Goal: Task Accomplishment & Management: Use online tool/utility

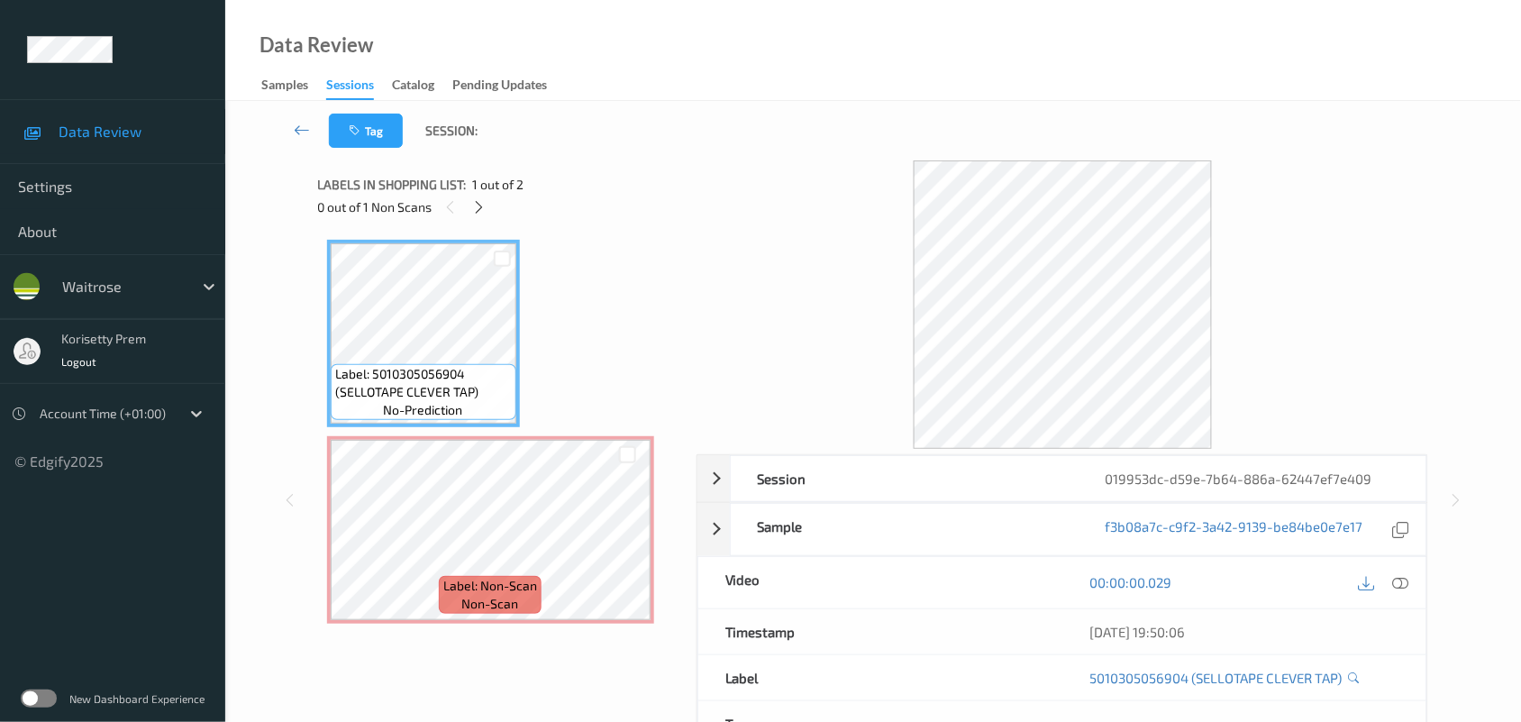
click at [701, 189] on div at bounding box center [1063, 304] width 733 height 288
click at [1407, 581] on icon at bounding box center [1401, 582] width 16 height 16
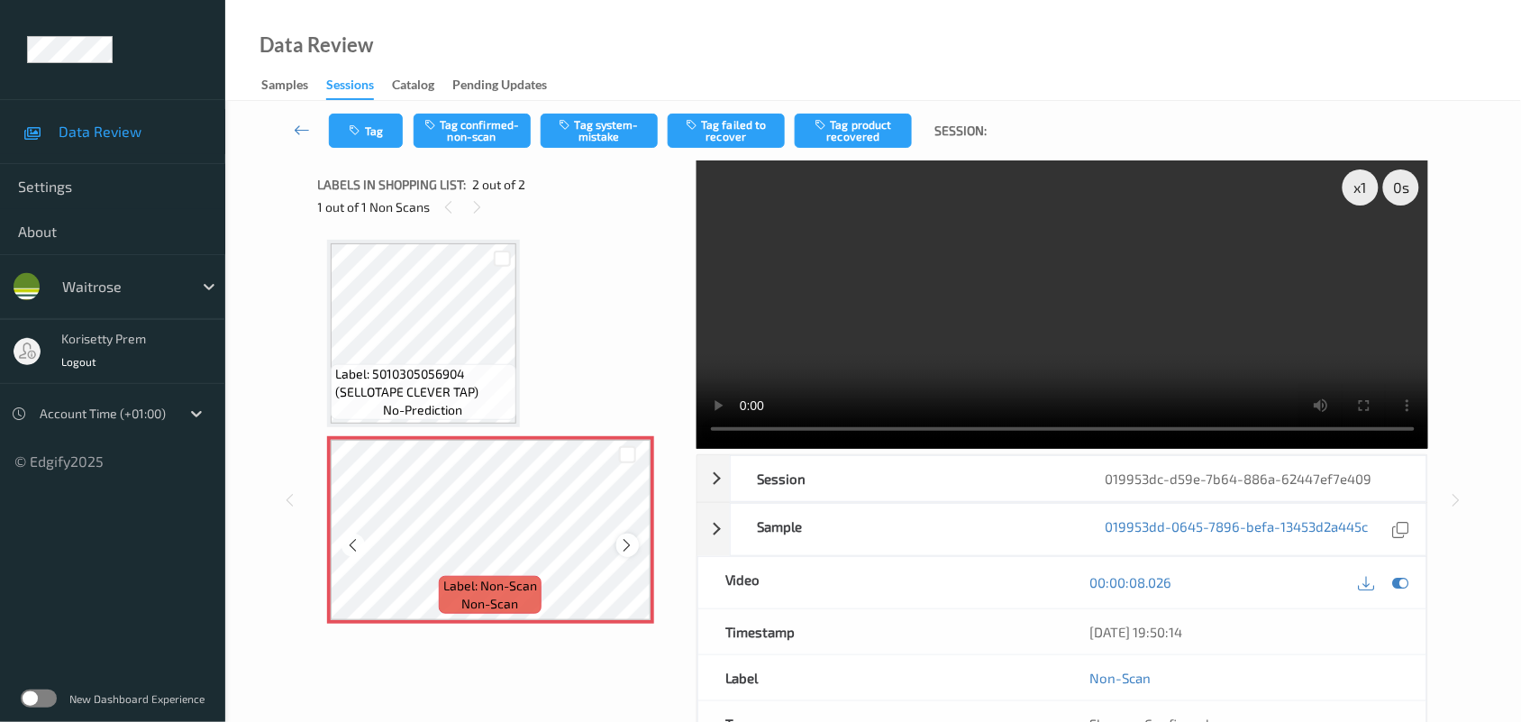
click at [618, 550] on div at bounding box center [628, 545] width 23 height 23
click at [620, 550] on icon at bounding box center [627, 545] width 15 height 16
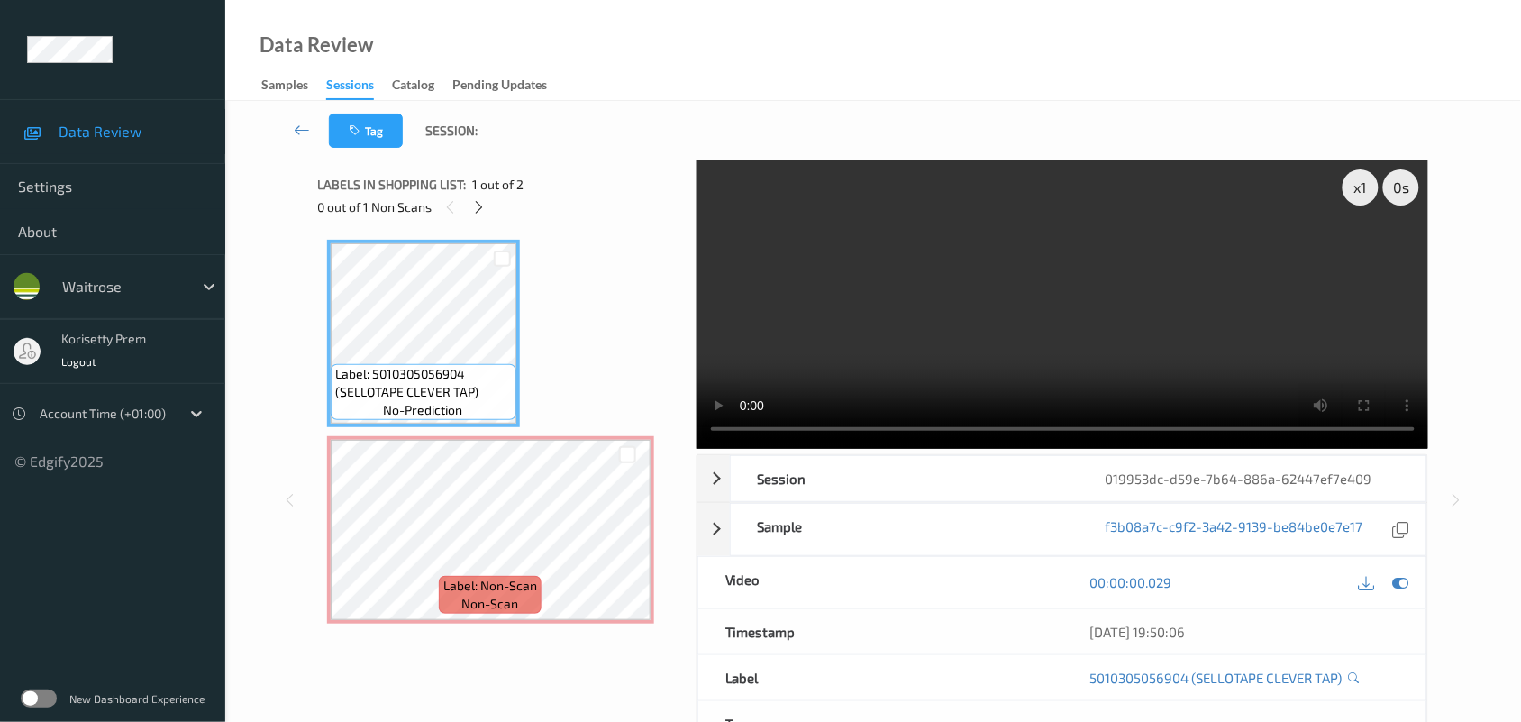
click at [767, 221] on video at bounding box center [1063, 304] width 733 height 288
click at [871, 320] on video at bounding box center [1063, 304] width 733 height 288
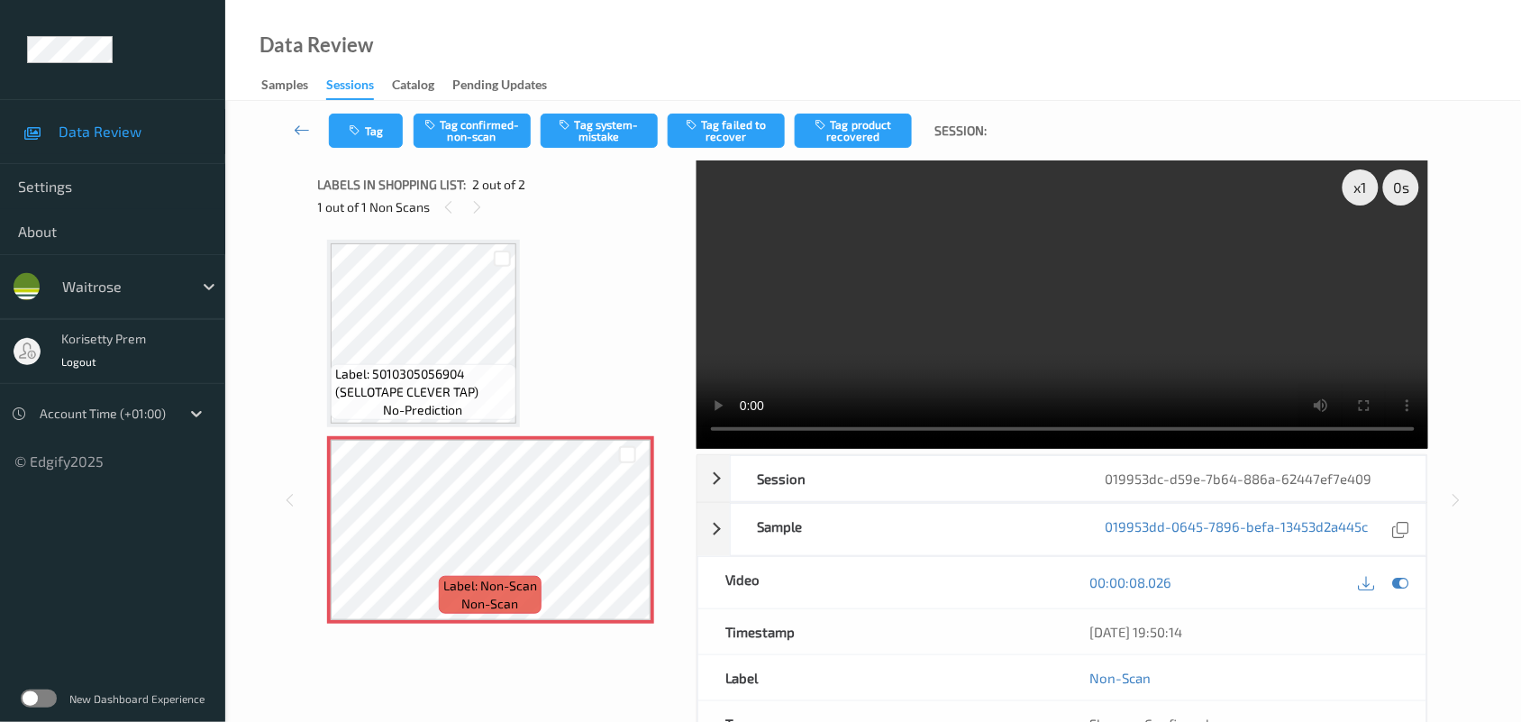
click at [1064, 345] on video at bounding box center [1063, 304] width 733 height 288
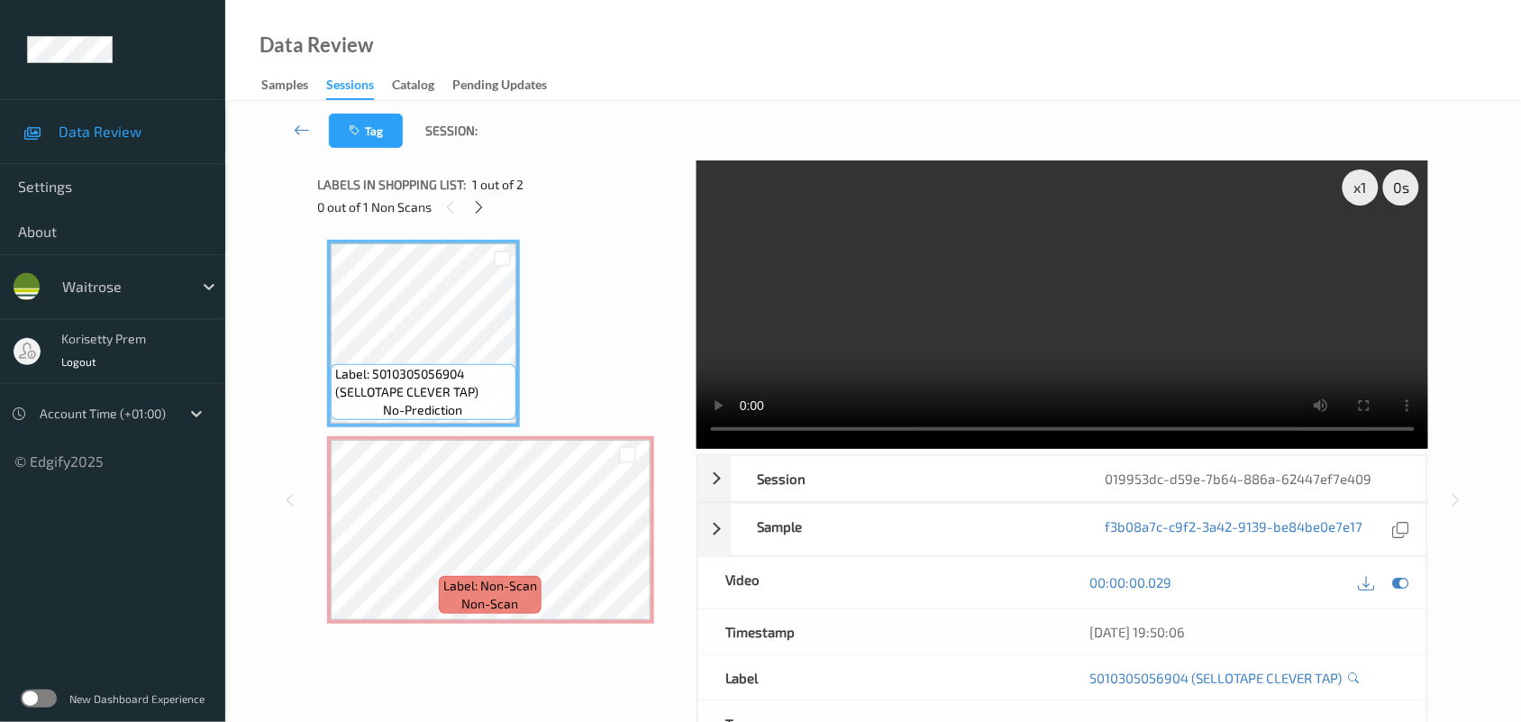
click at [1032, 318] on video at bounding box center [1063, 304] width 733 height 288
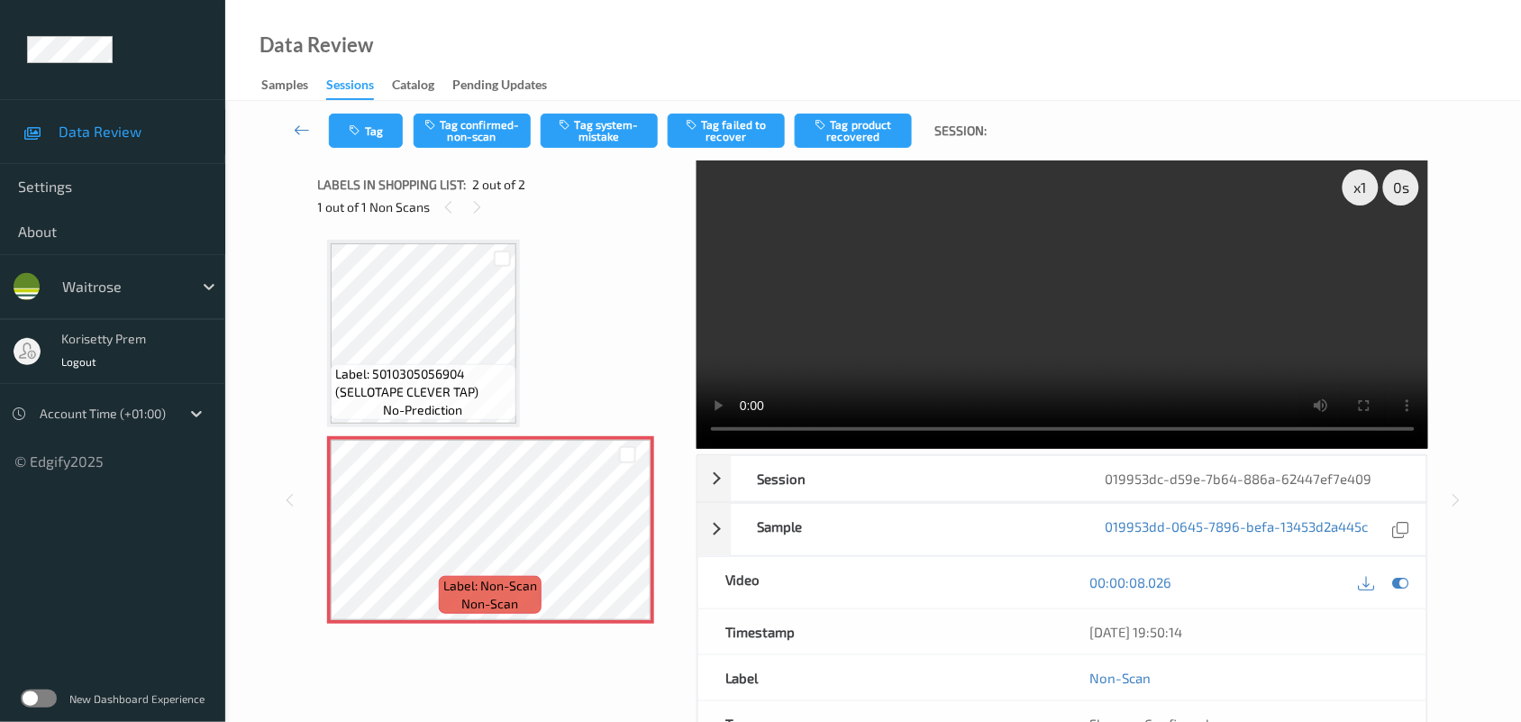
click at [852, 264] on video at bounding box center [1063, 304] width 733 height 288
click at [615, 129] on button "Tag system-mistake" at bounding box center [599, 131] width 117 height 34
click at [615, 135] on button "Tag system-mistake" at bounding box center [599, 131] width 117 height 34
click at [367, 138] on button "Tag" at bounding box center [366, 131] width 74 height 34
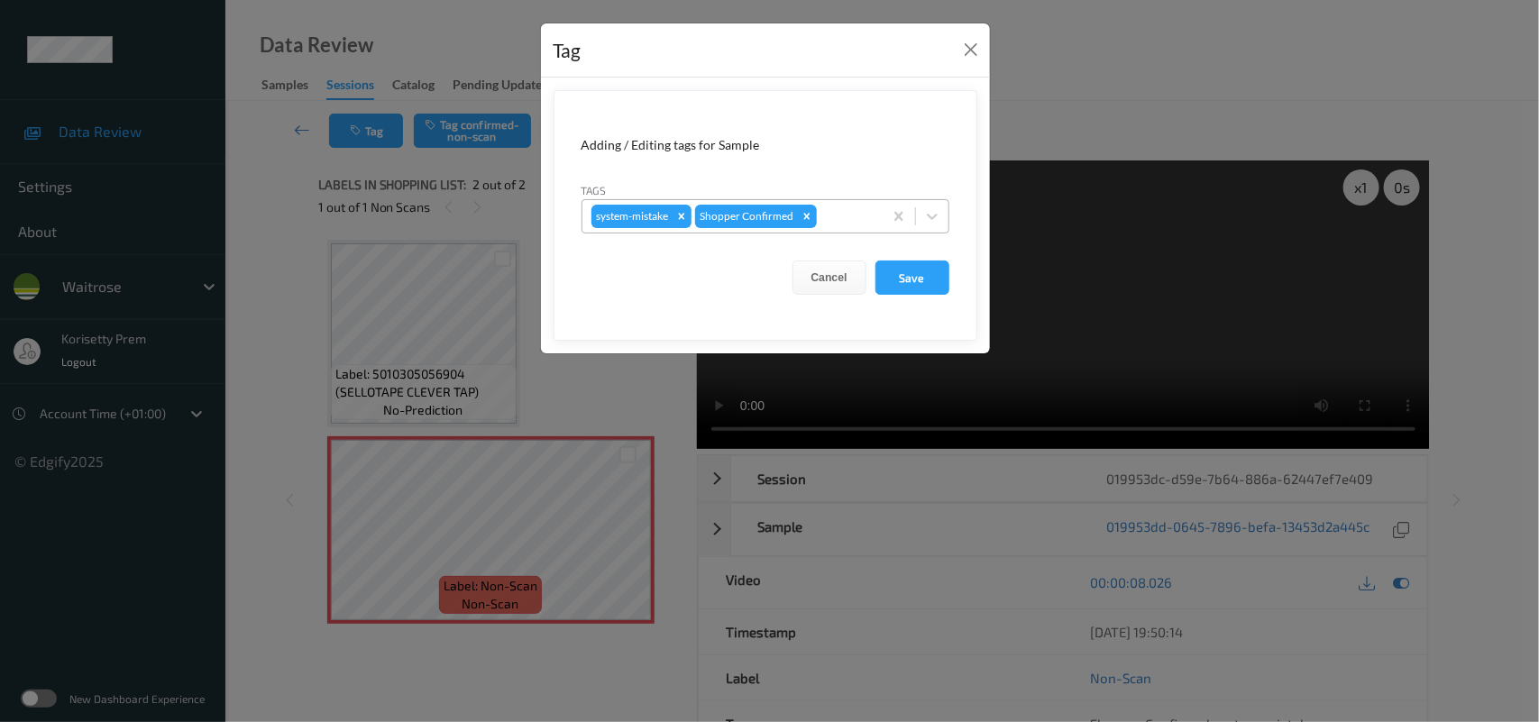
click at [852, 230] on div "system-mistake Shopper Confirmed" at bounding box center [732, 216] width 300 height 31
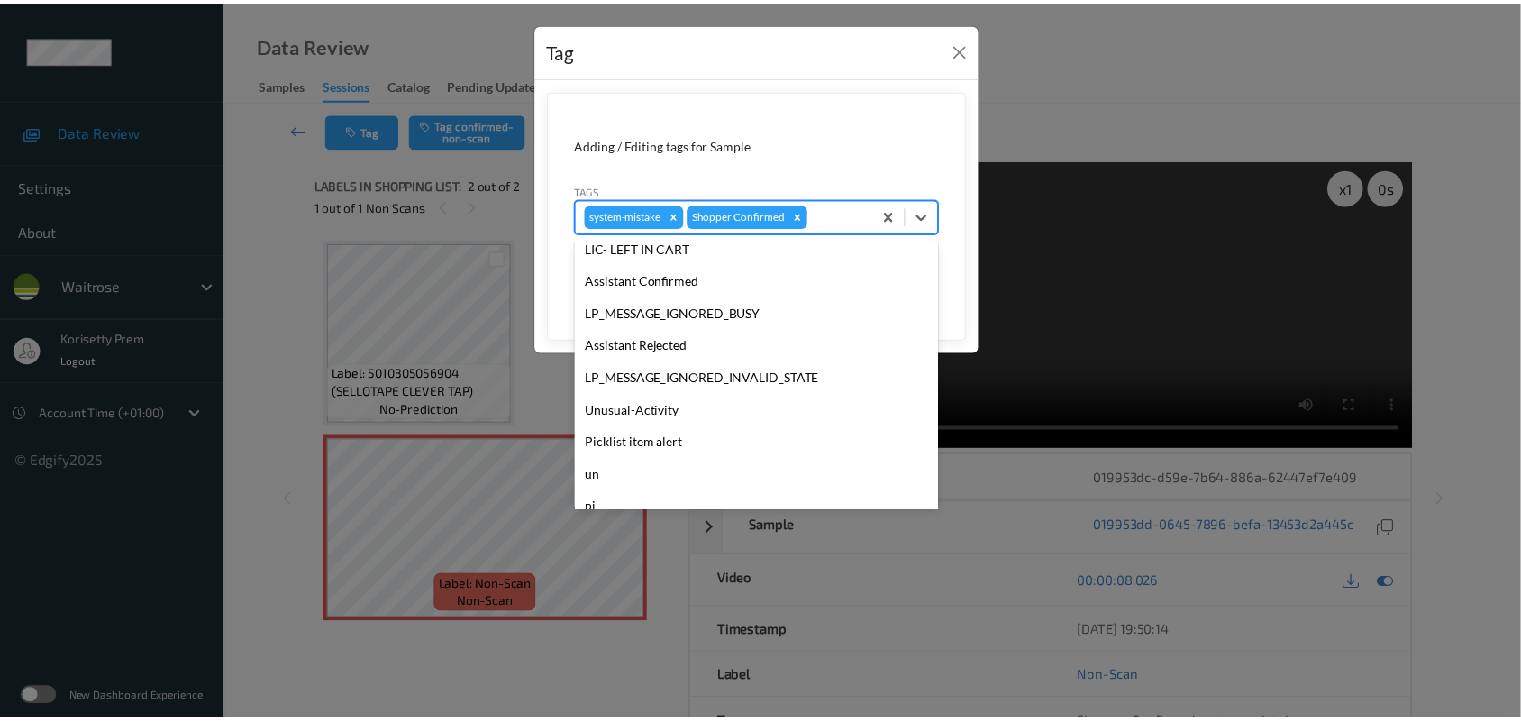
scroll to position [449, 0]
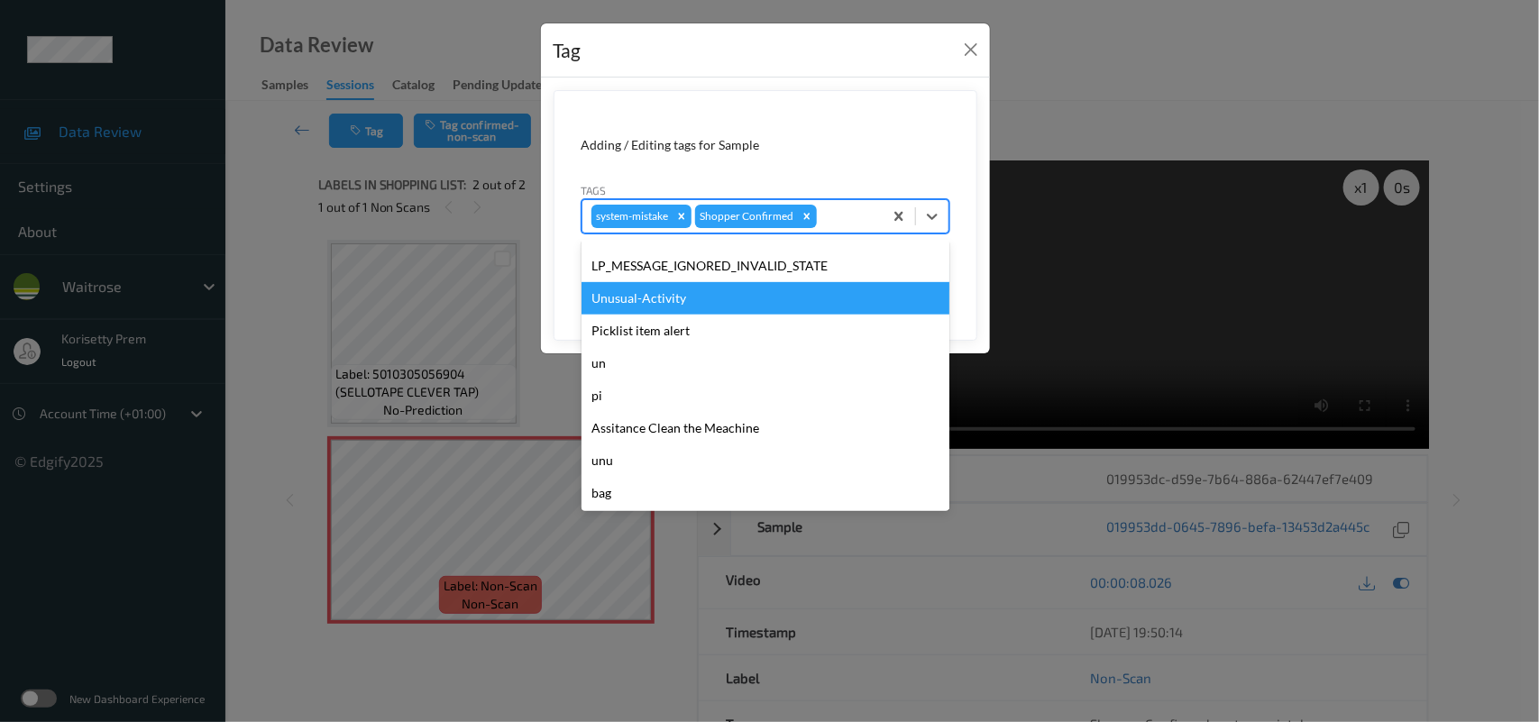
click at [674, 304] on div "Unusual-Activity" at bounding box center [765, 298] width 368 height 32
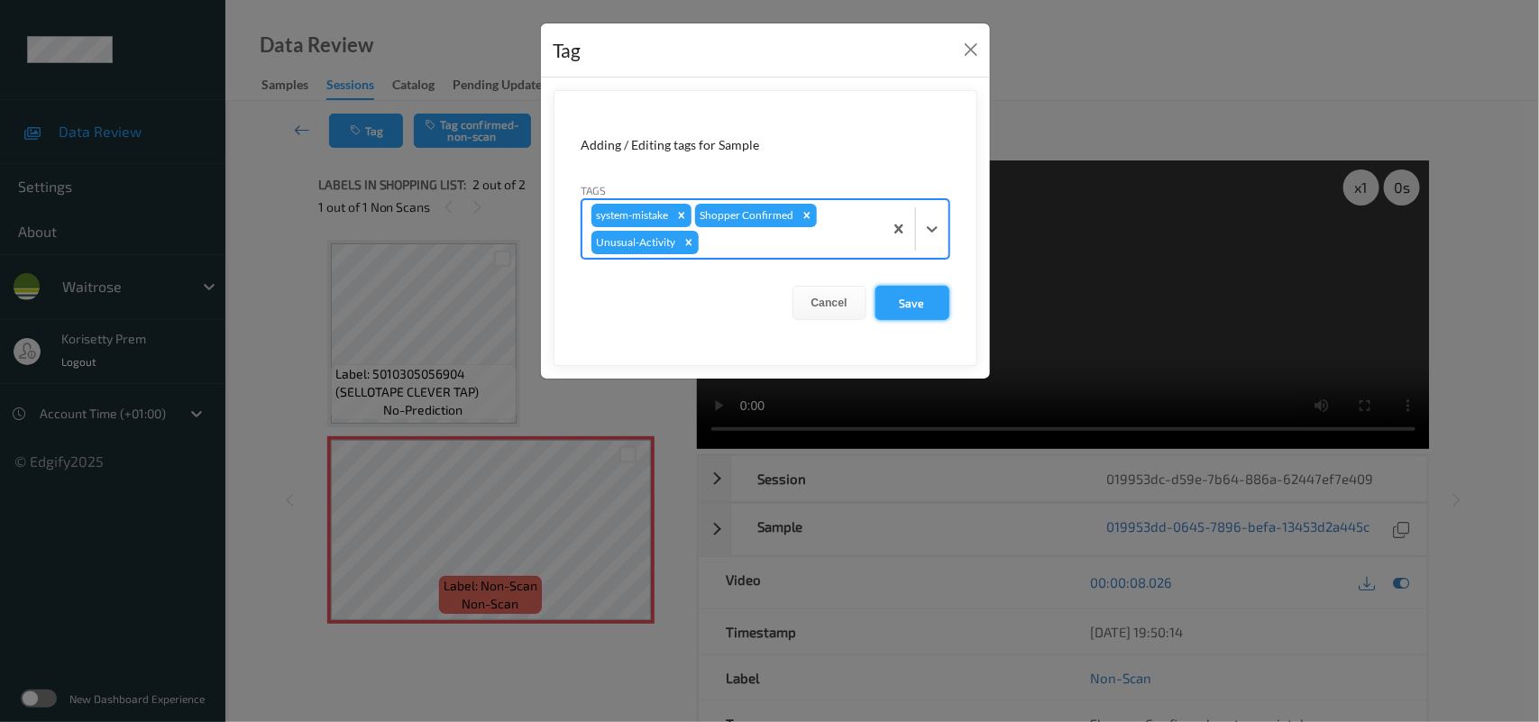
click at [930, 309] on button "Save" at bounding box center [912, 303] width 74 height 34
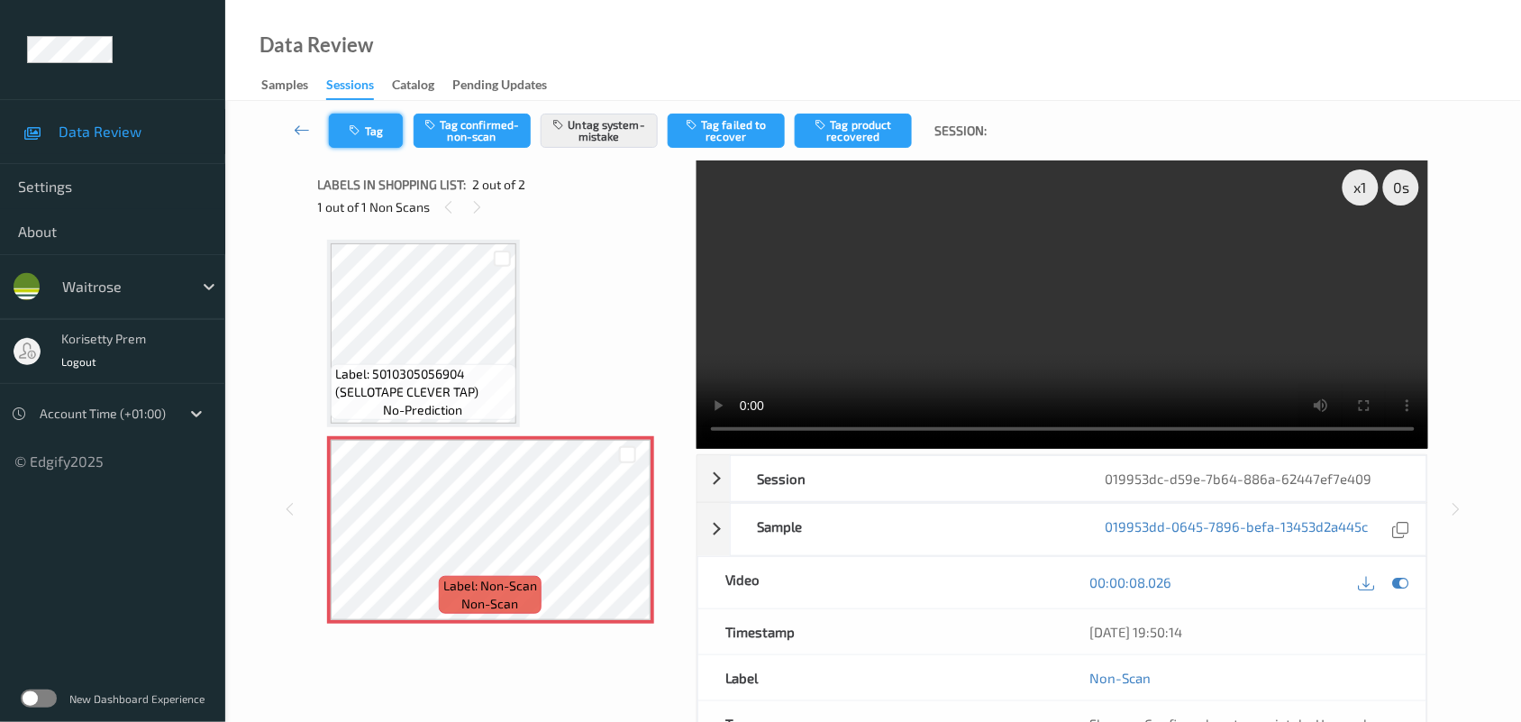
click at [366, 115] on button "Tag" at bounding box center [366, 131] width 74 height 34
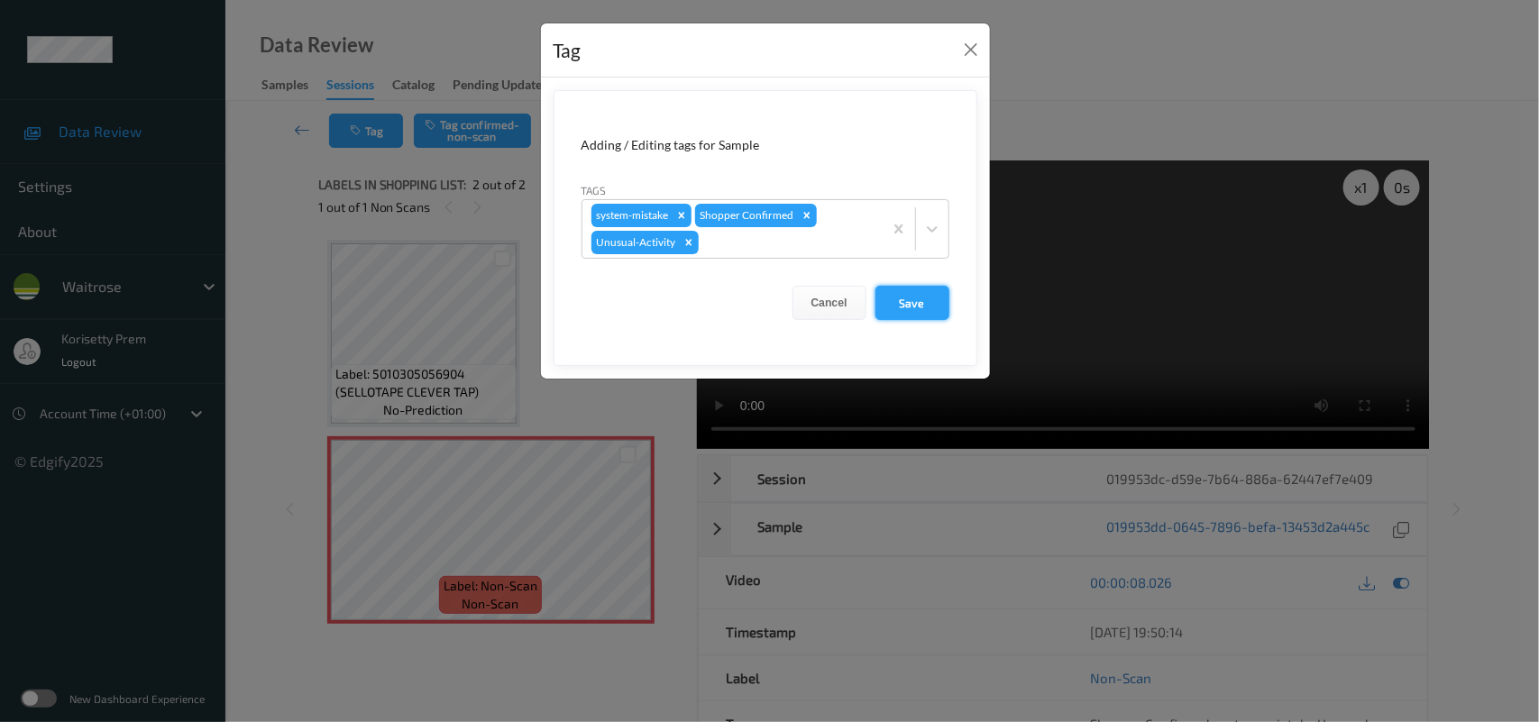
click at [925, 309] on button "Save" at bounding box center [912, 303] width 74 height 34
